Goal: Transaction & Acquisition: Purchase product/service

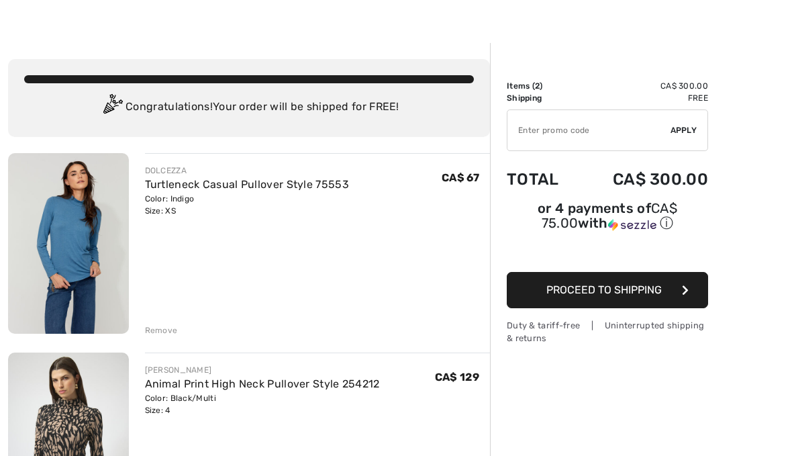
scroll to position [25, 0]
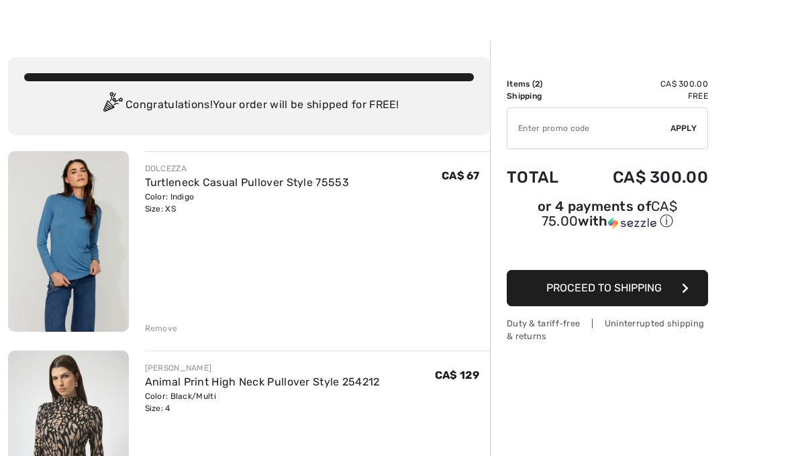
click at [172, 325] on div "Remove" at bounding box center [161, 328] width 33 height 12
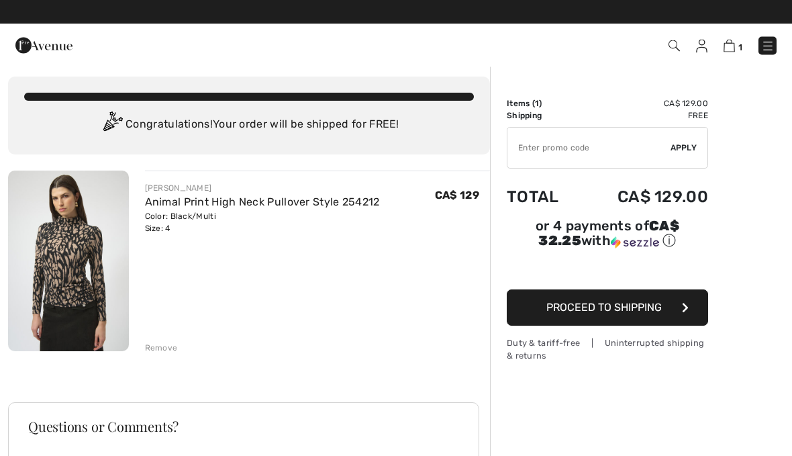
scroll to position [5, 0]
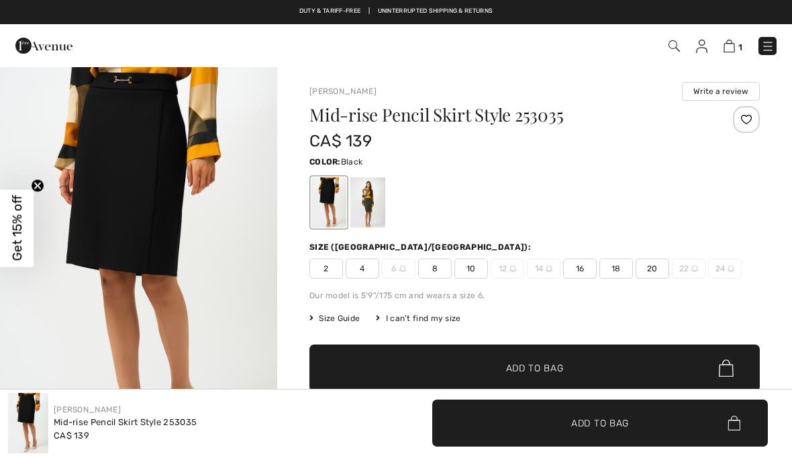
checkbox input "true"
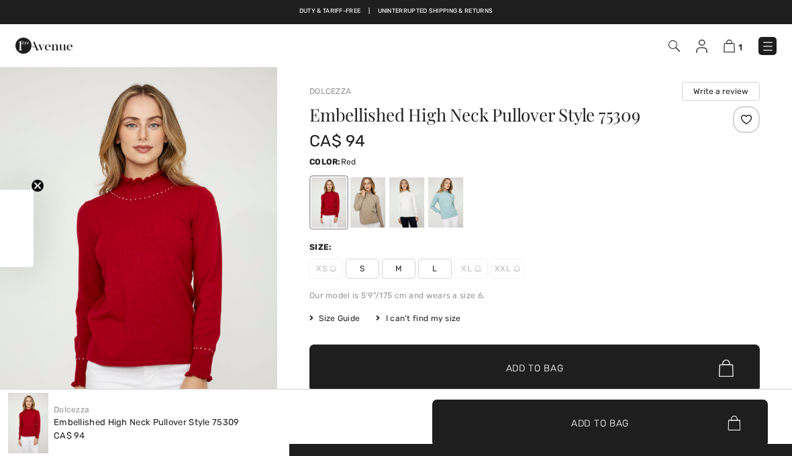
checkbox input "true"
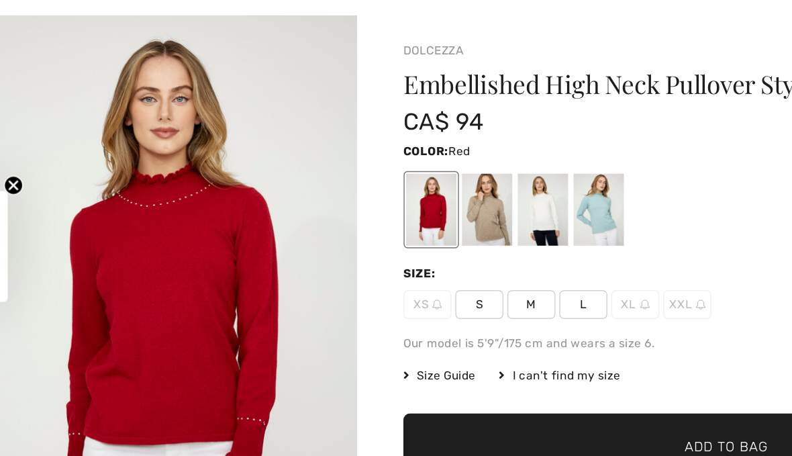
click at [346, 259] on span "S" at bounding box center [363, 269] width 34 height 20
click at [351, 177] on div at bounding box center [368, 202] width 35 height 50
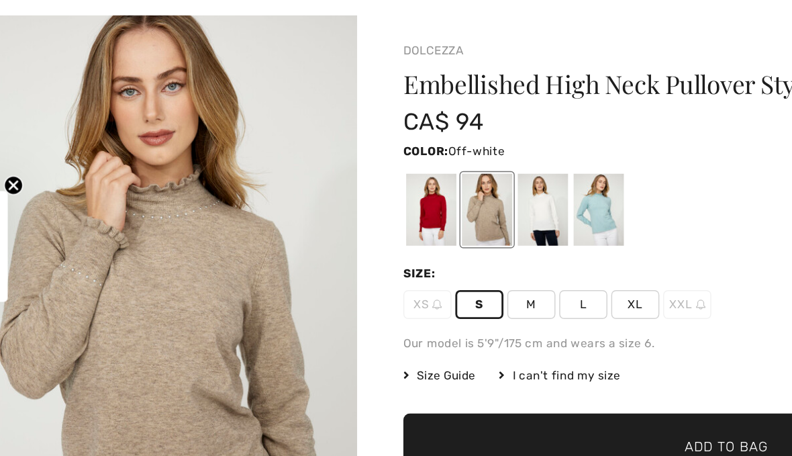
click at [389, 177] on div at bounding box center [406, 202] width 35 height 50
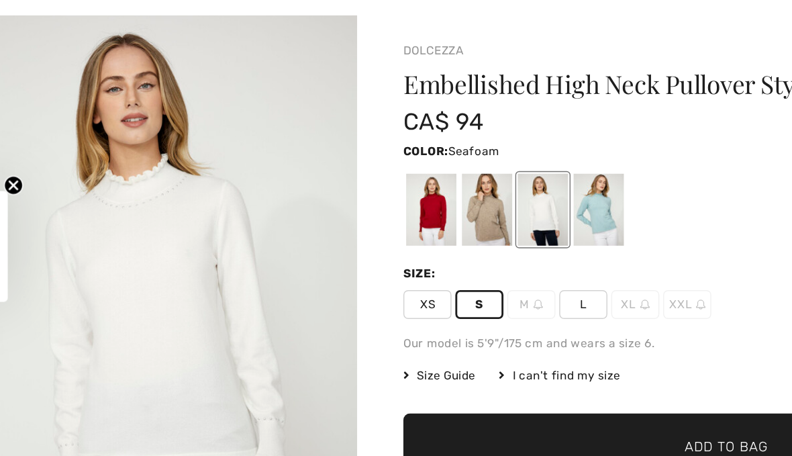
click at [428, 177] on div at bounding box center [445, 202] width 35 height 50
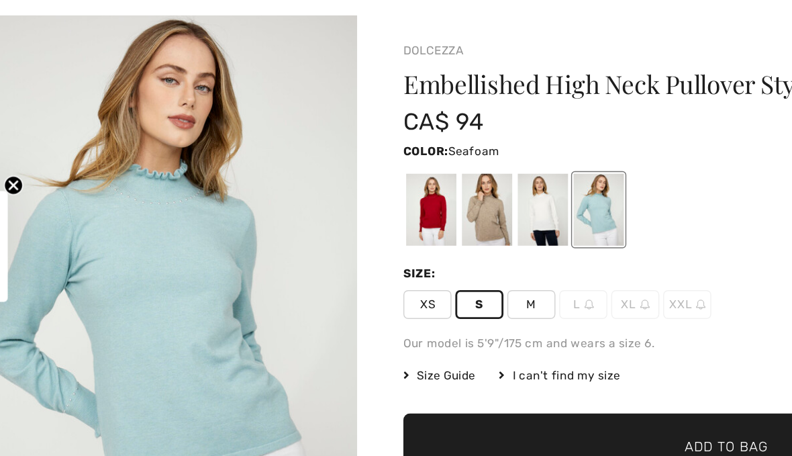
click at [312, 177] on div at bounding box center [329, 202] width 35 height 50
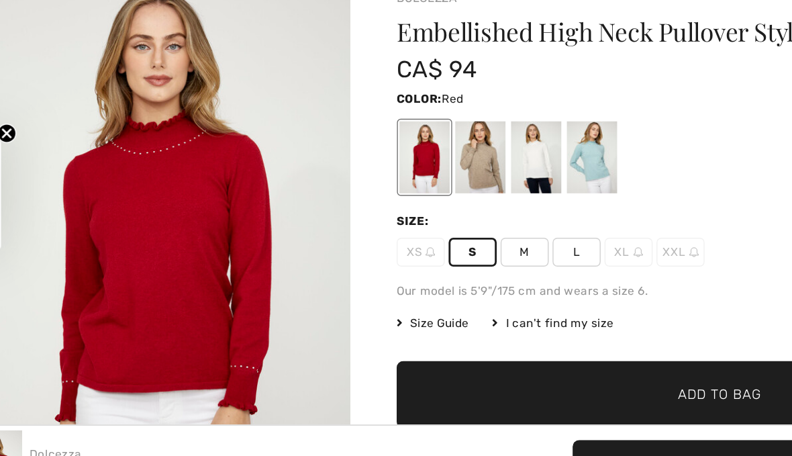
scroll to position [3, 0]
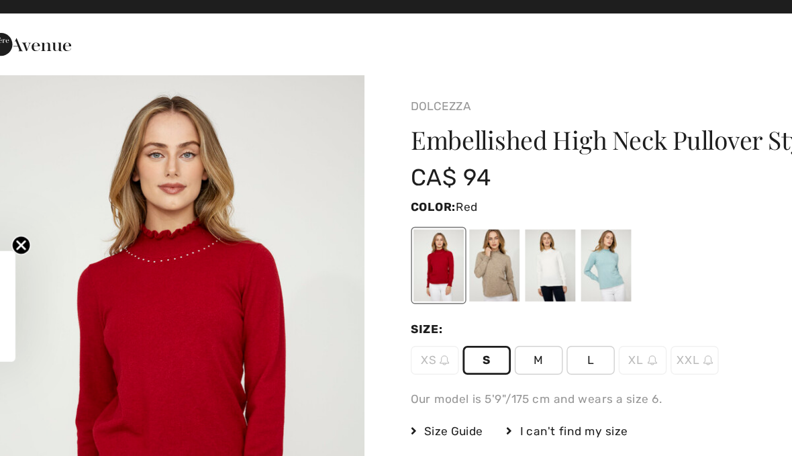
click at [167, 236] on img "1 / 4" at bounding box center [138, 271] width 277 height 416
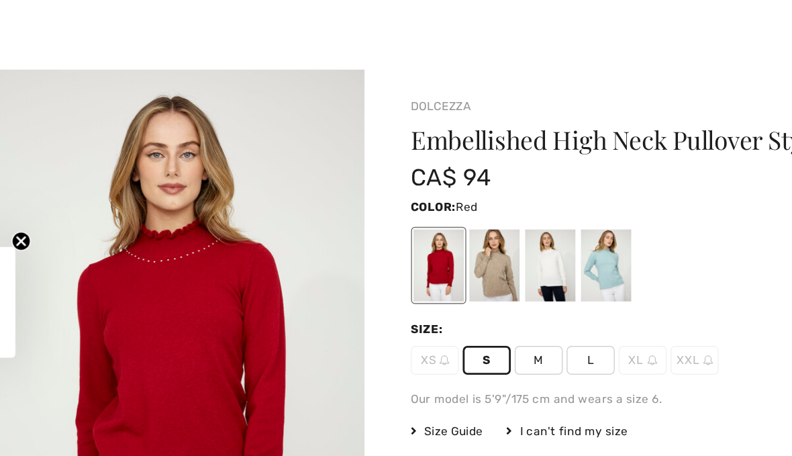
click at [163, 248] on img "1 / 4" at bounding box center [138, 274] width 277 height 416
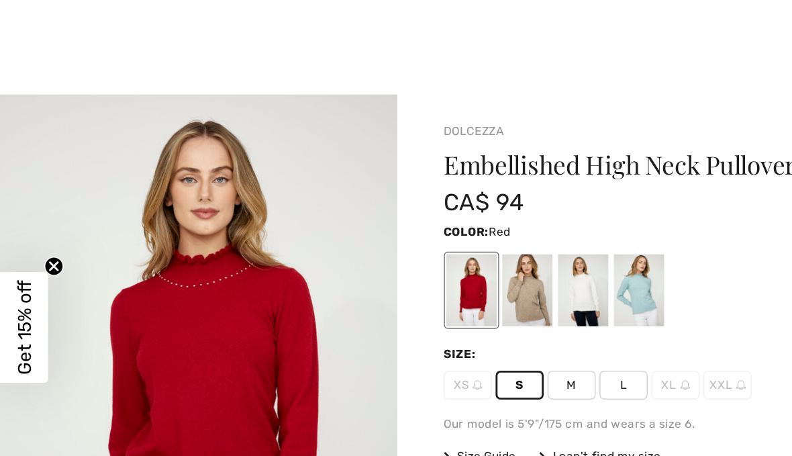
click at [332, 210] on div at bounding box center [329, 202] width 35 height 50
click at [367, 269] on span "S" at bounding box center [363, 269] width 34 height 20
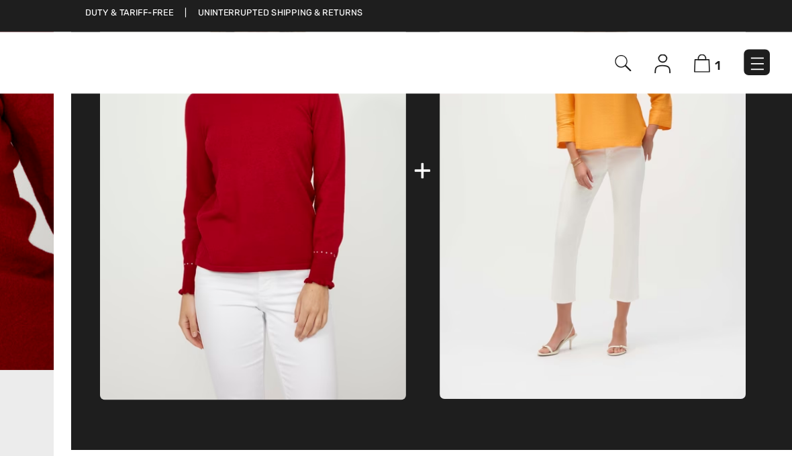
scroll to position [633, 0]
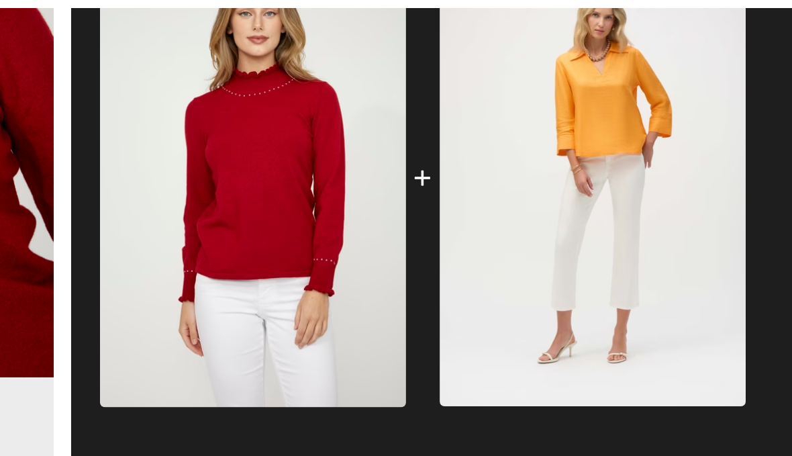
click at [310, 134] on img at bounding box center [417, 125] width 214 height 320
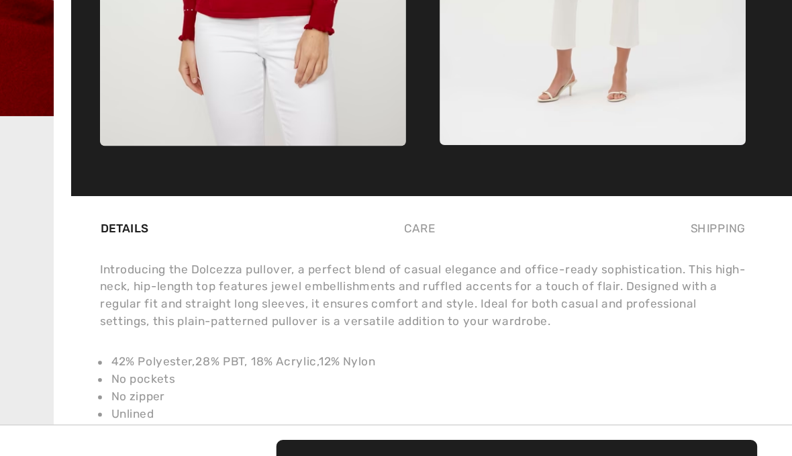
scroll to position [724, 0]
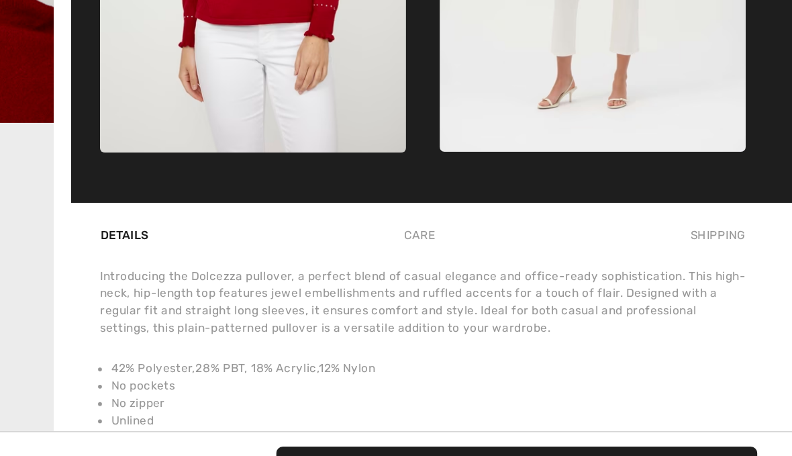
click at [571, 416] on span "Add to Bag" at bounding box center [600, 423] width 58 height 14
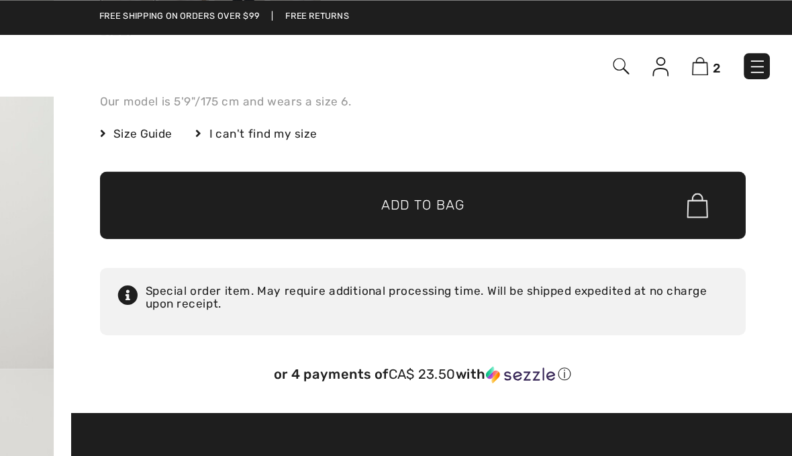
scroll to position [224, 0]
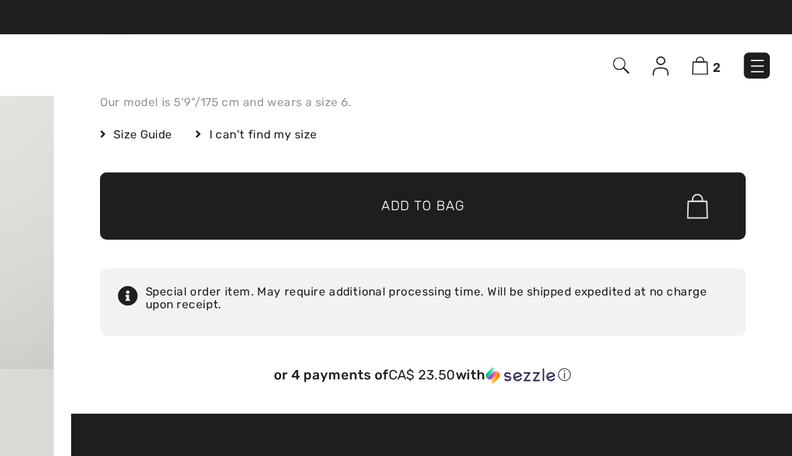
click at [723, 48] on img at bounding box center [728, 46] width 11 height 13
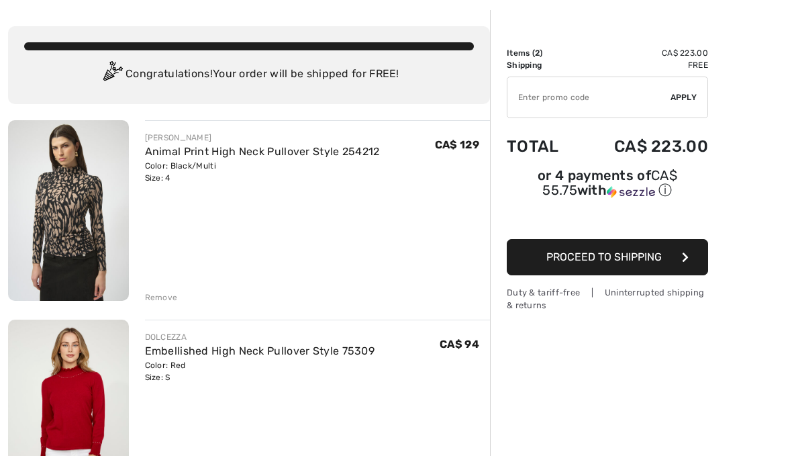
scroll to position [57, 0]
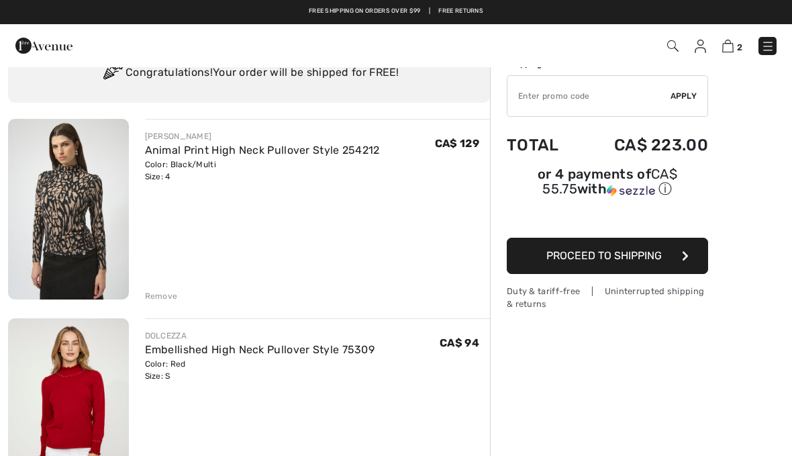
click at [655, 249] on button "Proceed to Shipping" at bounding box center [607, 256] width 201 height 36
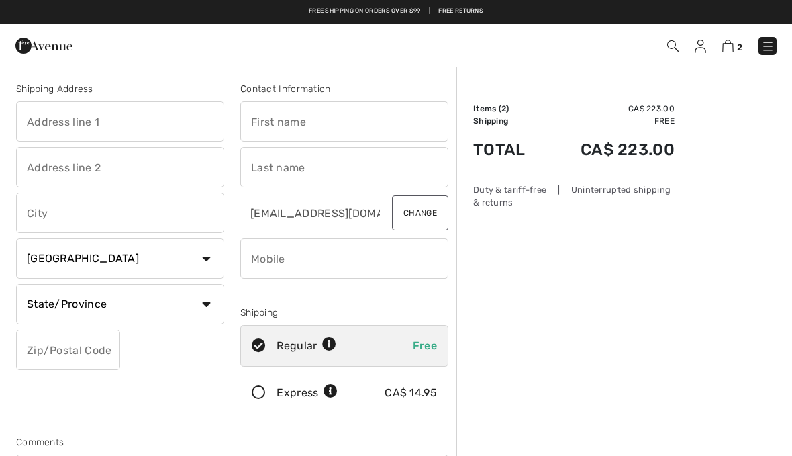
click at [39, 118] on input "text" at bounding box center [120, 121] width 208 height 40
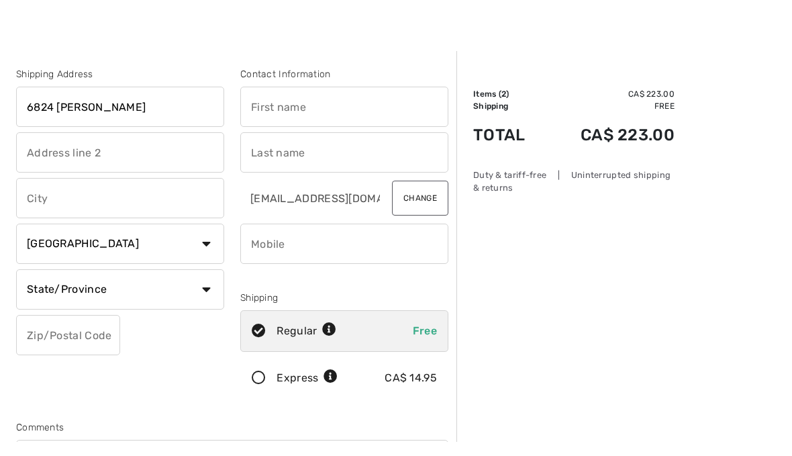
type input "6824 [PERSON_NAME]"
click at [46, 197] on input "text" at bounding box center [120, 213] width 208 height 40
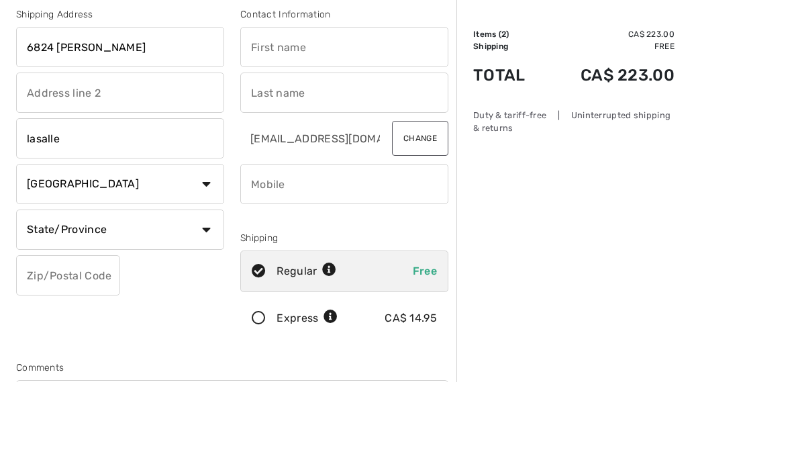
type input "lasalle"
click at [140, 238] on select "Country Canada United States Afghanistan Aland Islands Albania Algeria American…" at bounding box center [120, 258] width 208 height 40
click at [383, 111] on input "text" at bounding box center [344, 93] width 208 height 40
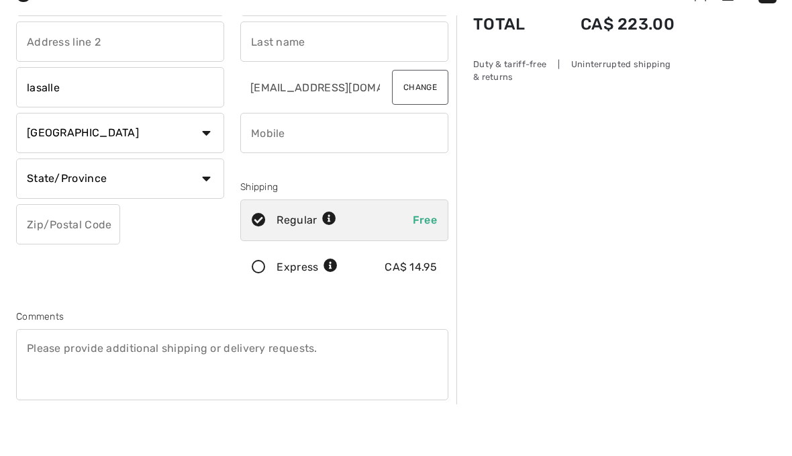
click at [53, 210] on select "State/Province Alberta British Columbia Manitoba New Brunswick Newfoundland and…" at bounding box center [120, 230] width 208 height 40
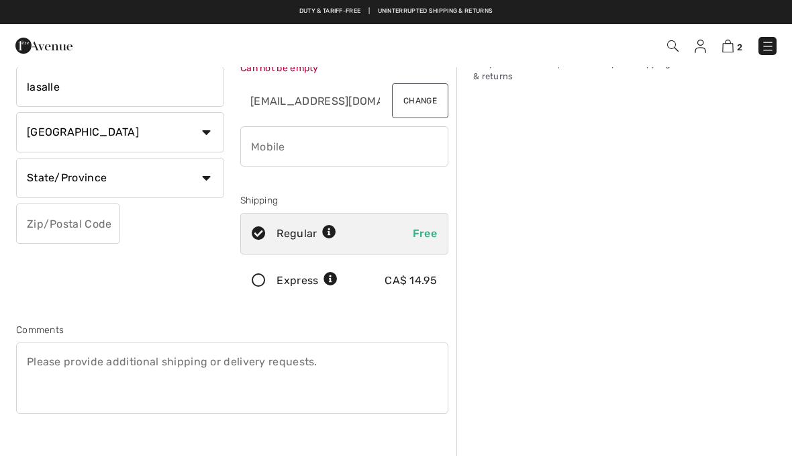
select select "QC"
click at [46, 220] on input "text" at bounding box center [68, 223] width 104 height 40
type input "H8N3G7"
click at [786, 136] on div "Order Summary Details Items ( 2 ) CA$ 223.00 Promo code CA$ 0.00 Shipping Free …" at bounding box center [625, 383] width 336 height 887
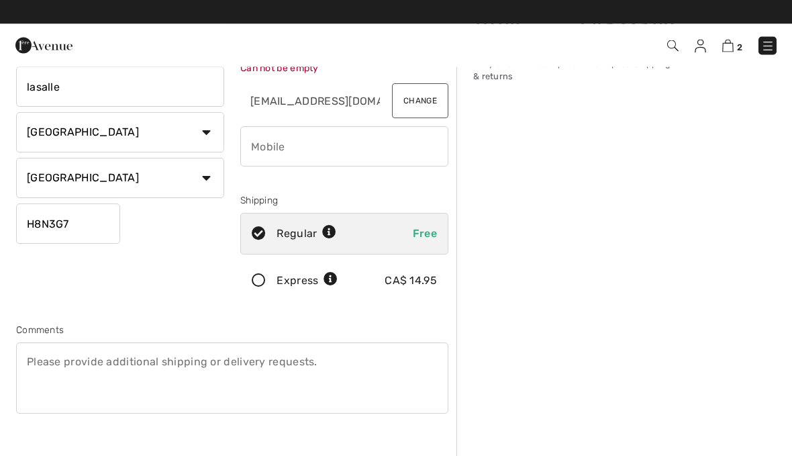
scroll to position [126, 0]
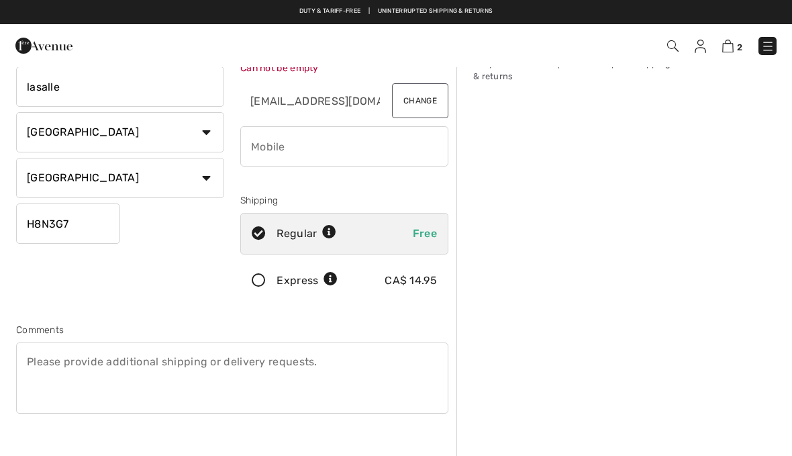
click at [760, 112] on div "Order Summary Details Items ( 2 ) CA$ 223.00 Promo code CA$ 0.00 Shipping Free …" at bounding box center [625, 383] width 336 height 887
click at [772, 115] on div "Order Summary Details Items ( 2 ) CA$ 223.00 Promo code CA$ 0.00 Shipping Free …" at bounding box center [625, 383] width 336 height 887
click at [763, 111] on div "Order Summary Details Items ( 2 ) CA$ 223.00 Promo code CA$ 0.00 Shipping Free …" at bounding box center [625, 383] width 336 height 887
click at [760, 107] on div "Order Summary Details Items ( 2 ) CA$ 223.00 Promo code CA$ 0.00 Shipping Free …" at bounding box center [625, 383] width 336 height 887
click at [762, 103] on div "Order Summary Details Items ( 2 ) CA$ 223.00 Promo code CA$ 0.00 Shipping Free …" at bounding box center [625, 383] width 336 height 887
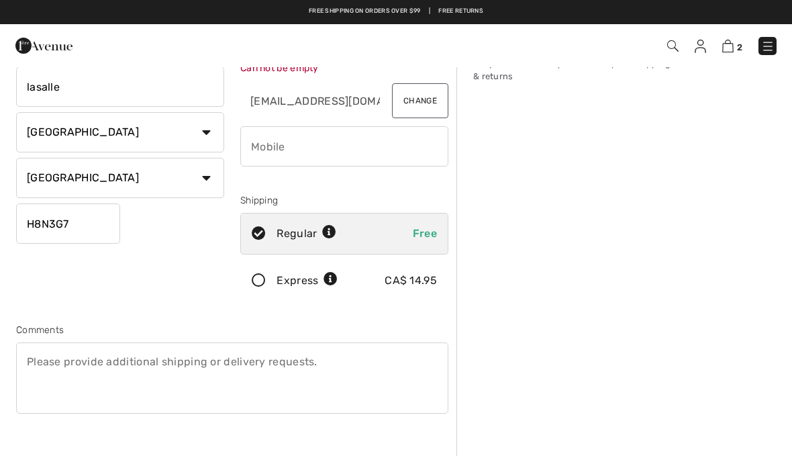
click at [750, 97] on div "Order Summary Details Items ( 2 ) CA$ 223.00 Promo code CA$ 0.00 Shipping Free …" at bounding box center [625, 383] width 336 height 887
click at [738, 95] on div "Order Summary Details Items ( 2 ) CA$ 223.00 Promo code CA$ 0.00 Shipping Free …" at bounding box center [625, 383] width 336 height 887
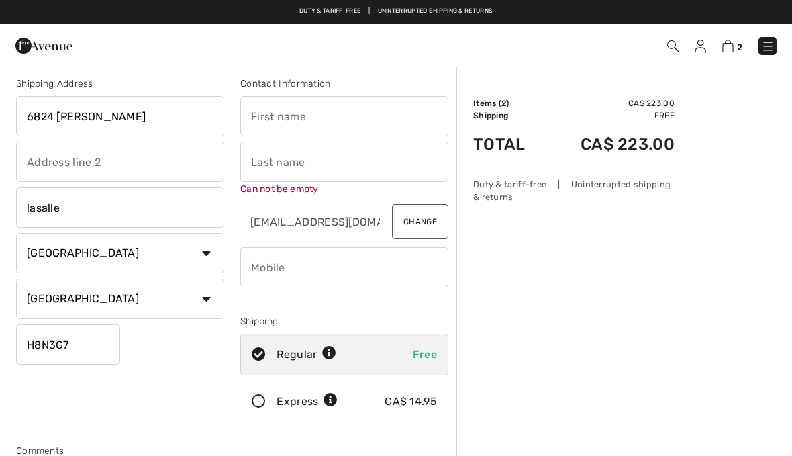
scroll to position [0, 0]
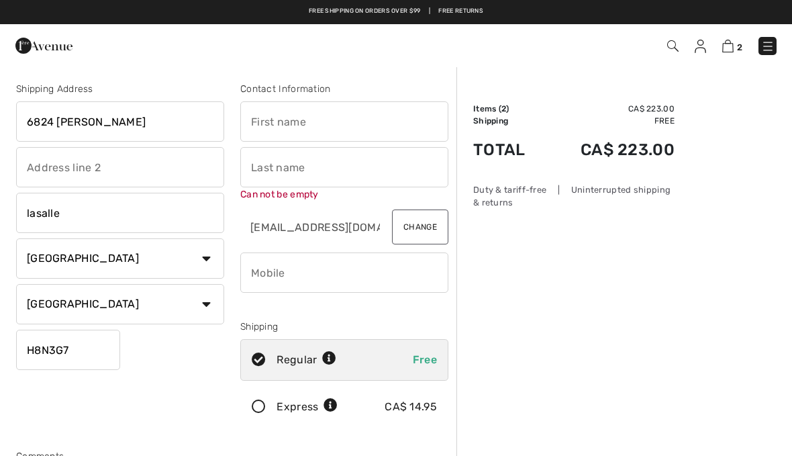
click at [267, 114] on input "text" at bounding box center [344, 121] width 208 height 40
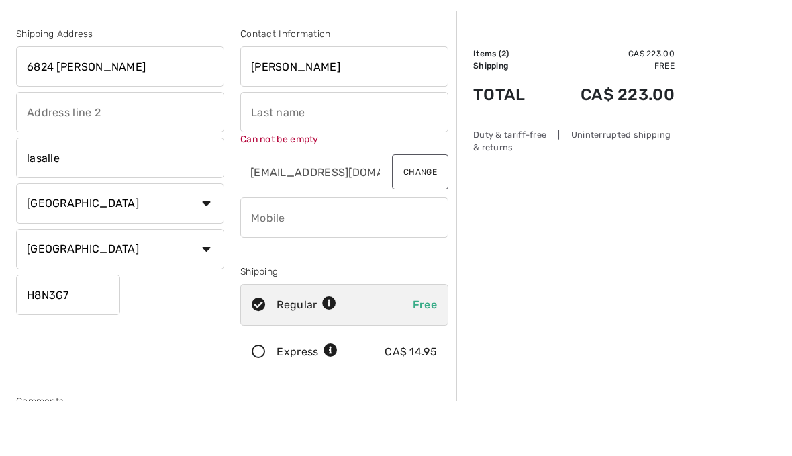
type input "yvette"
click at [257, 147] on input "text" at bounding box center [344, 167] width 208 height 40
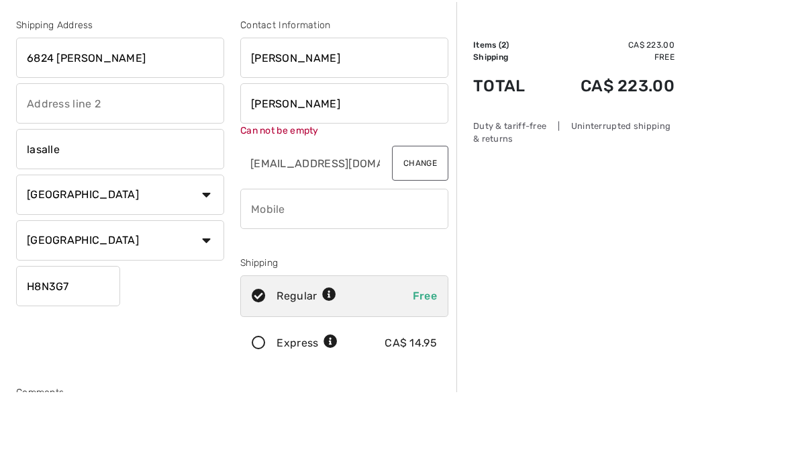
type input "kremer"
click at [338, 252] on input "phone" at bounding box center [344, 272] width 208 height 40
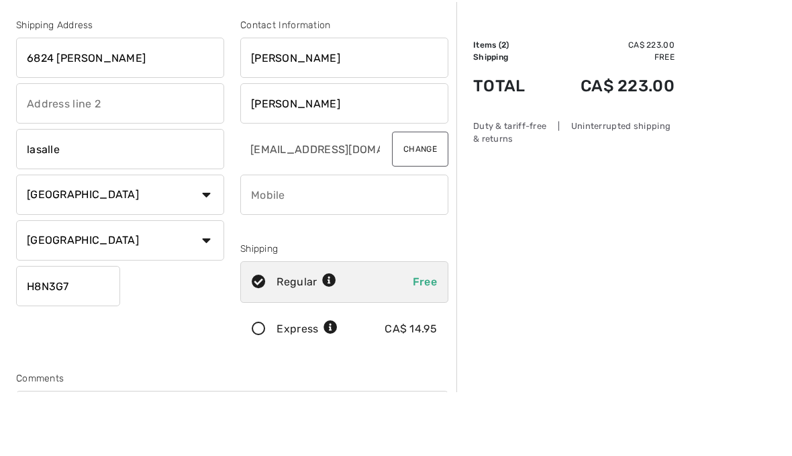
click at [581, 127] on td "CA$ 223.00" at bounding box center [610, 150] width 130 height 46
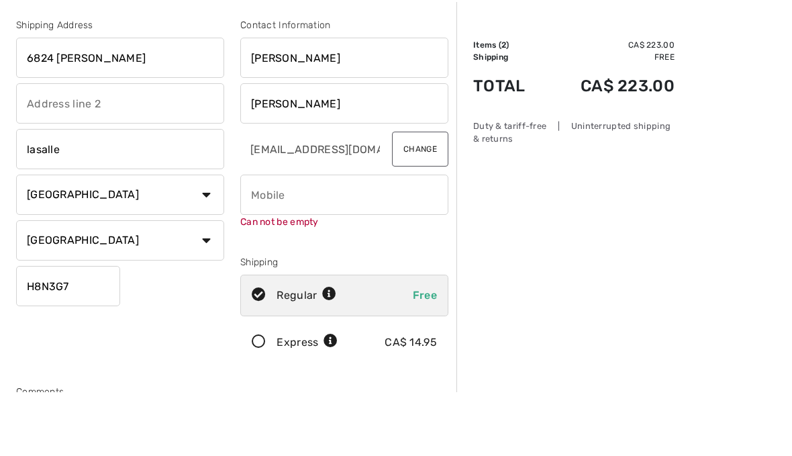
scroll to position [64, 0]
click at [293, 191] on input "phone" at bounding box center [344, 195] width 208 height 40
type input "n"
type input "o"
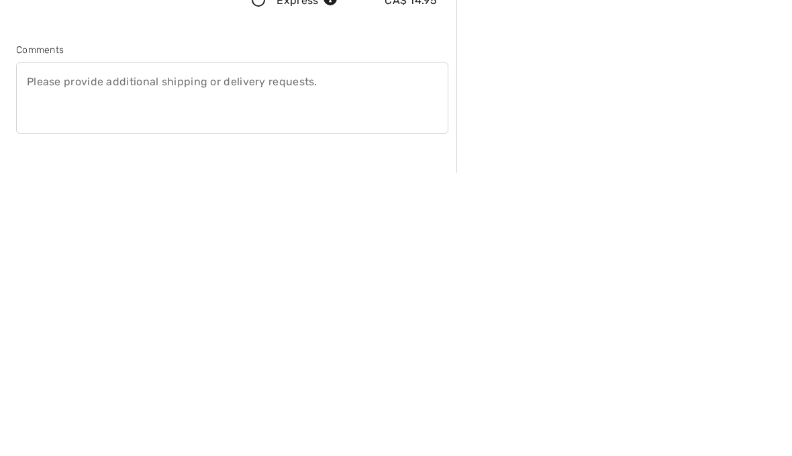
scroll to position [127, 0]
type input "5143662149"
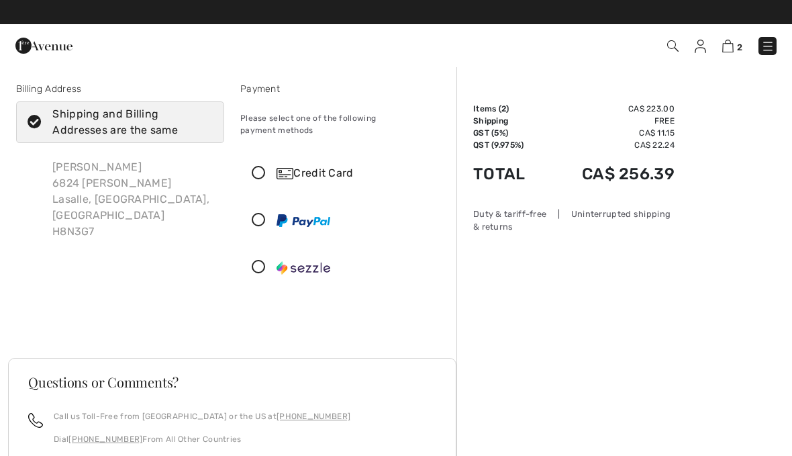
click at [263, 153] on div "Credit Card" at bounding box center [344, 173] width 207 height 40
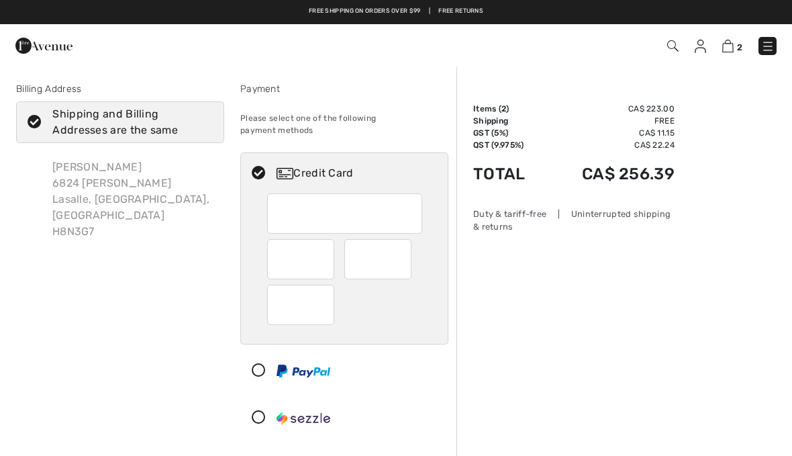
click at [0, 204] on div "Billing Address Shipping and Billing Addresses are the same Yvette Kremer 6824 …" at bounding box center [396, 459] width 792 height 786
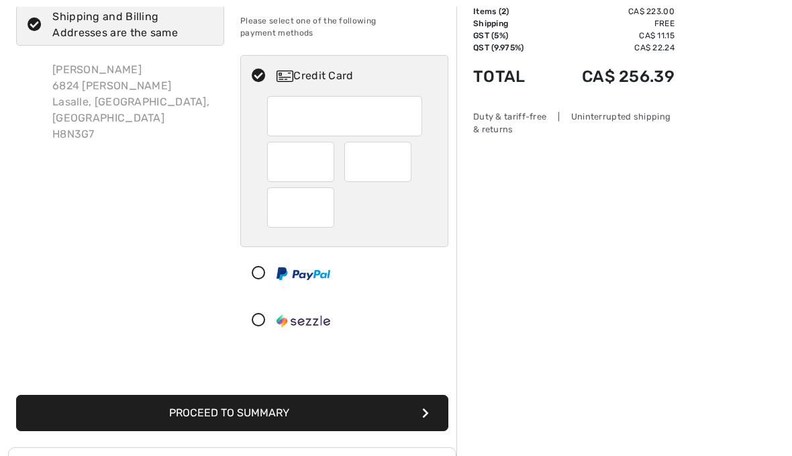
scroll to position [97, 0]
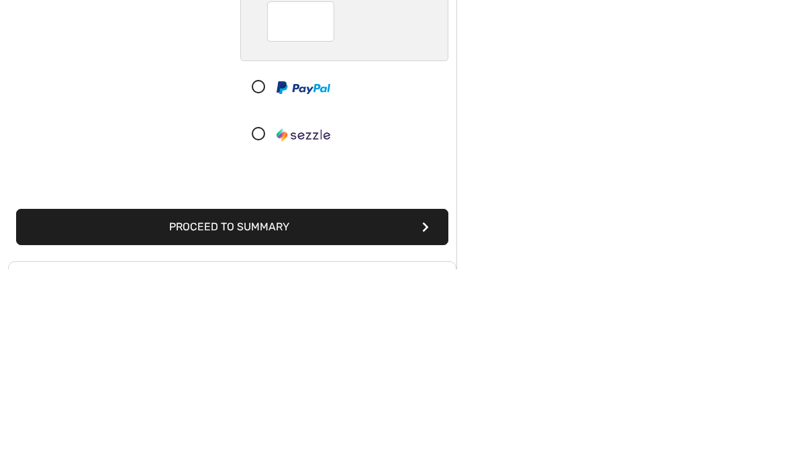
click at [356, 396] on button "Proceed to Summary" at bounding box center [232, 414] width 432 height 36
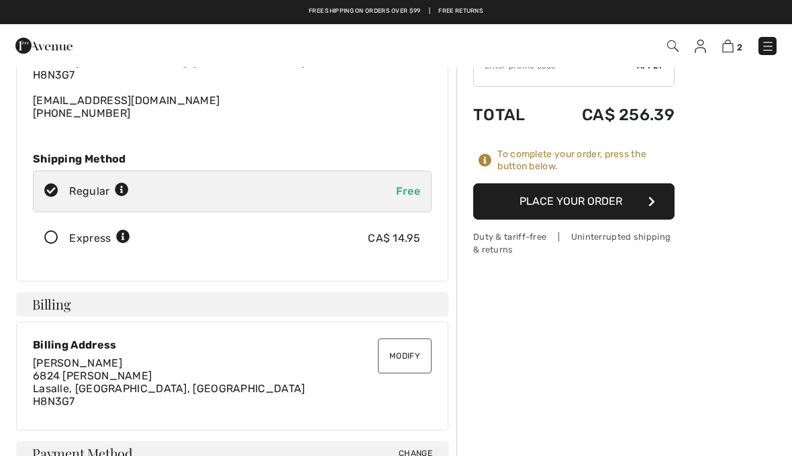
scroll to position [109, 0]
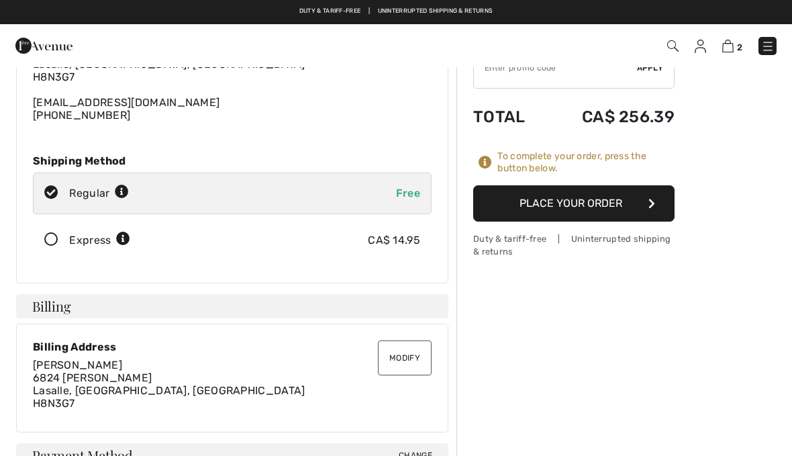
click at [578, 212] on button "Place Your Order" at bounding box center [573, 203] width 201 height 36
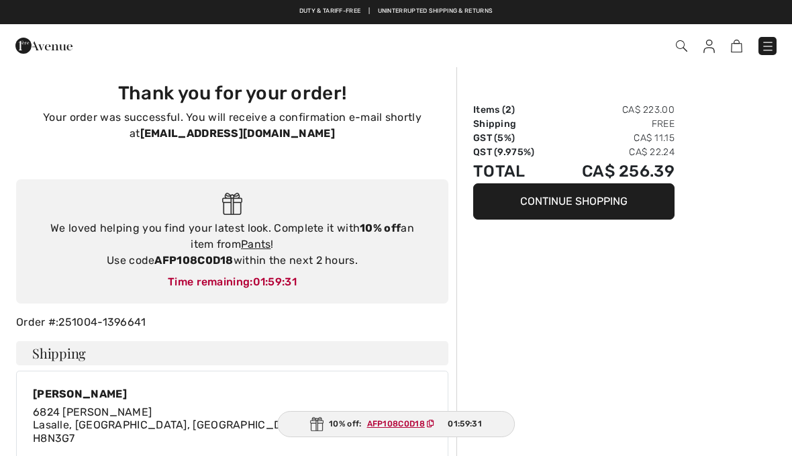
checkbox input "true"
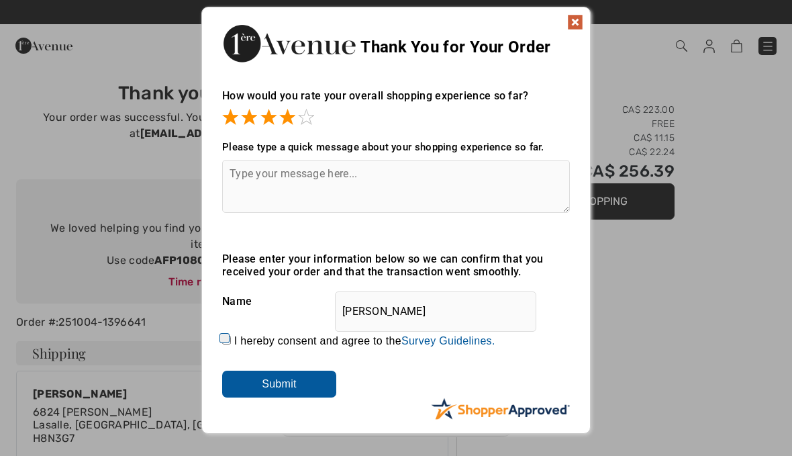
click at [304, 120] on span at bounding box center [306, 117] width 16 height 16
click at [314, 381] on input "Submit" at bounding box center [279, 384] width 114 height 27
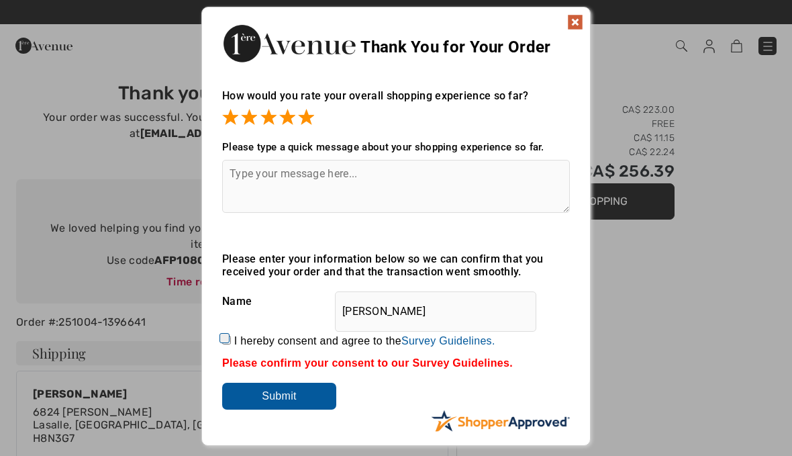
click at [263, 177] on textarea at bounding box center [396, 186] width 348 height 53
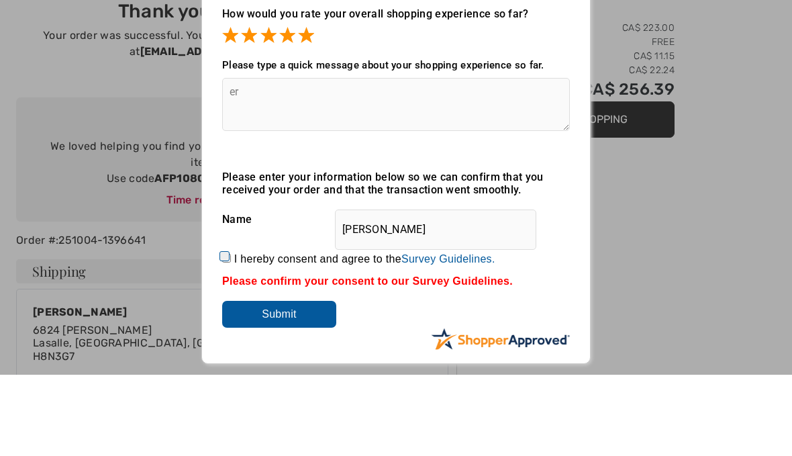
type textarea "e"
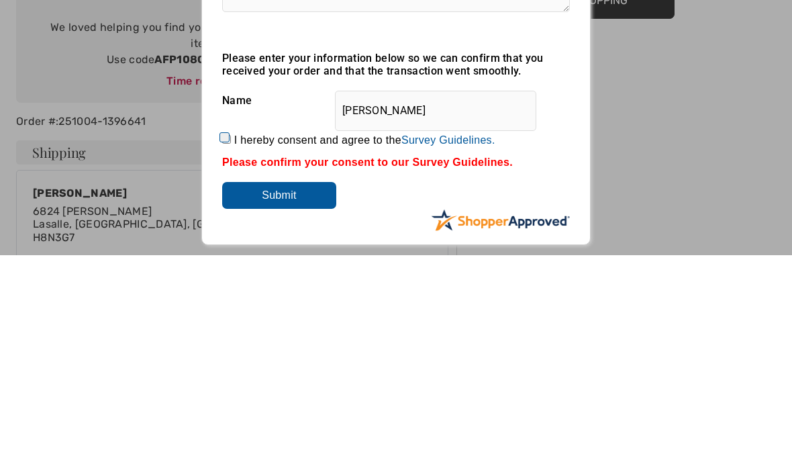
type textarea "veryeasy to follow"
click at [299, 383] on input "Submit" at bounding box center [279, 396] width 114 height 27
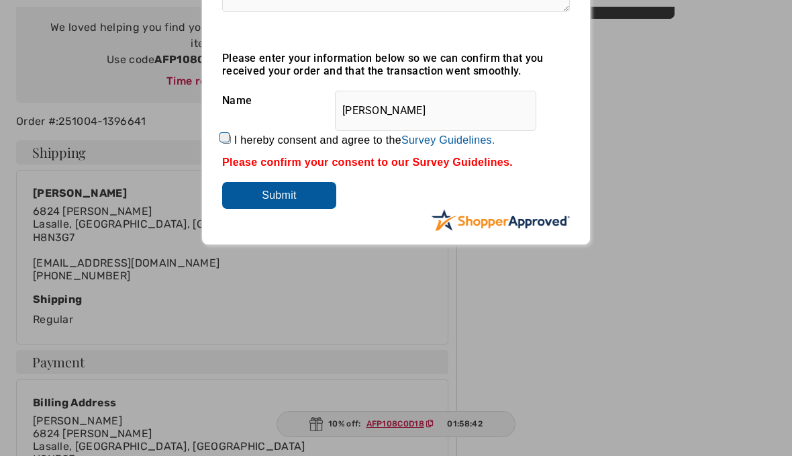
click at [298, 195] on input "Submit" at bounding box center [279, 195] width 114 height 27
click at [226, 136] on input "I hereby consent and agree to the By submitting a review, you grant permission …" at bounding box center [226, 139] width 9 height 9
checkbox input "true"
click at [296, 194] on input "Submit" at bounding box center [279, 195] width 114 height 27
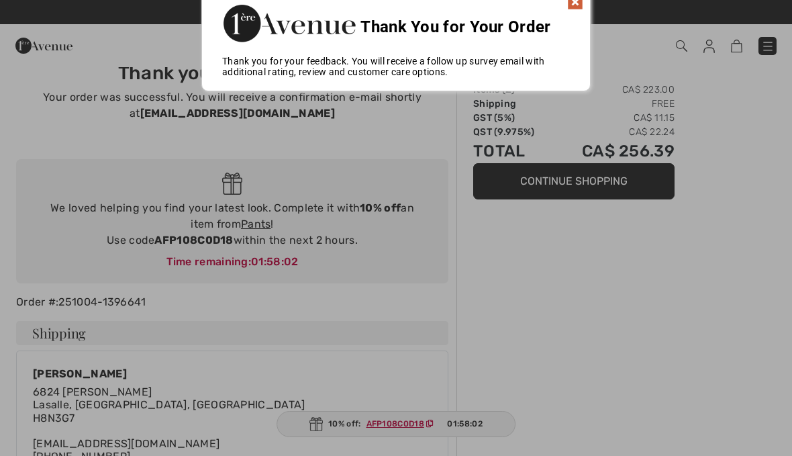
scroll to position [0, 0]
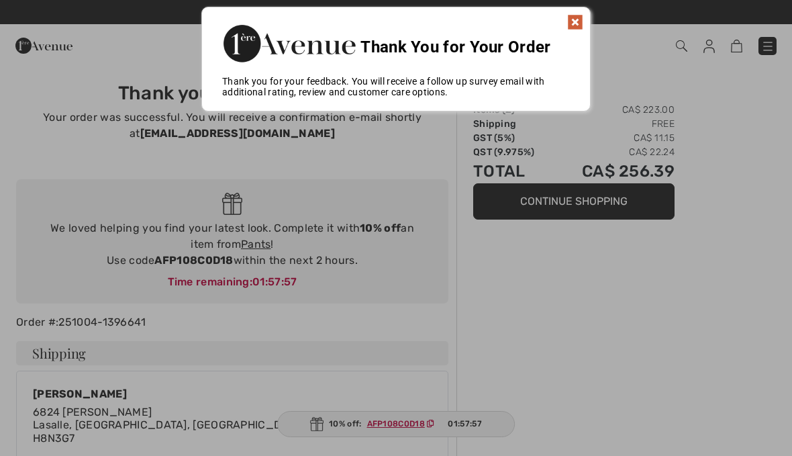
click at [278, 279] on div at bounding box center [396, 228] width 792 height 456
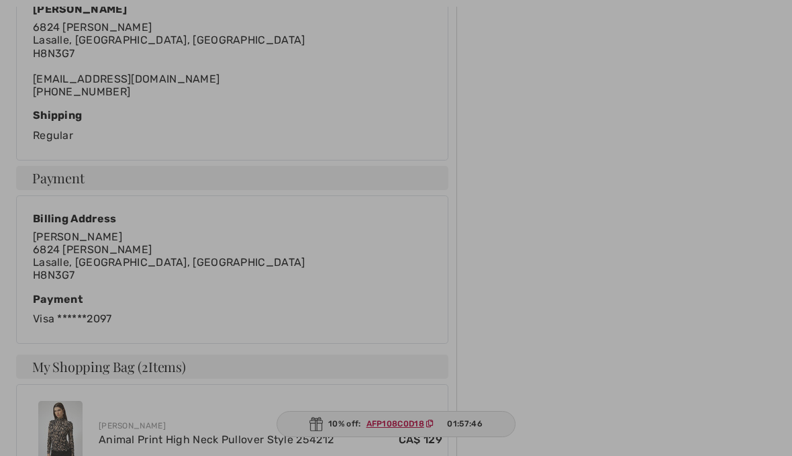
scroll to position [385, 0]
click at [404, 455] on div at bounding box center [396, 228] width 792 height 456
click at [330, 455] on div at bounding box center [396, 228] width 792 height 456
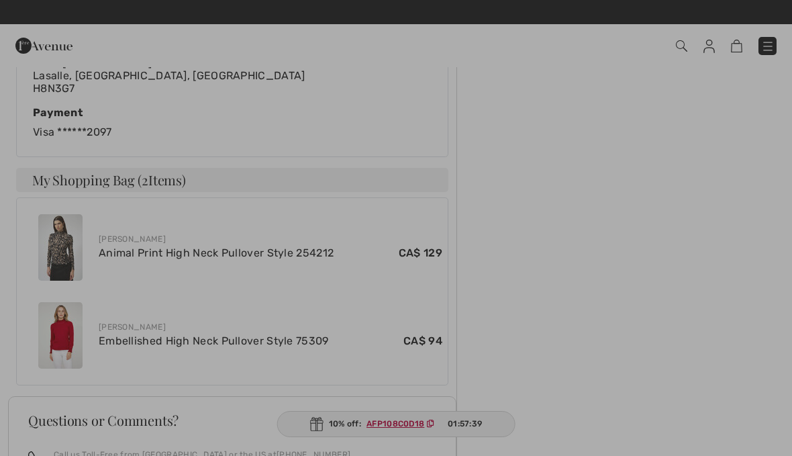
scroll to position [571, 0]
click at [348, 455] on div at bounding box center [396, 228] width 792 height 456
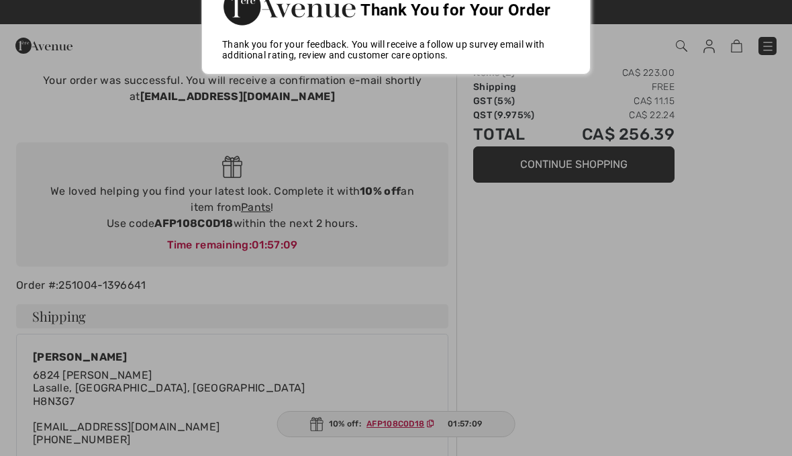
scroll to position [0, 0]
